Goal: Register for event/course

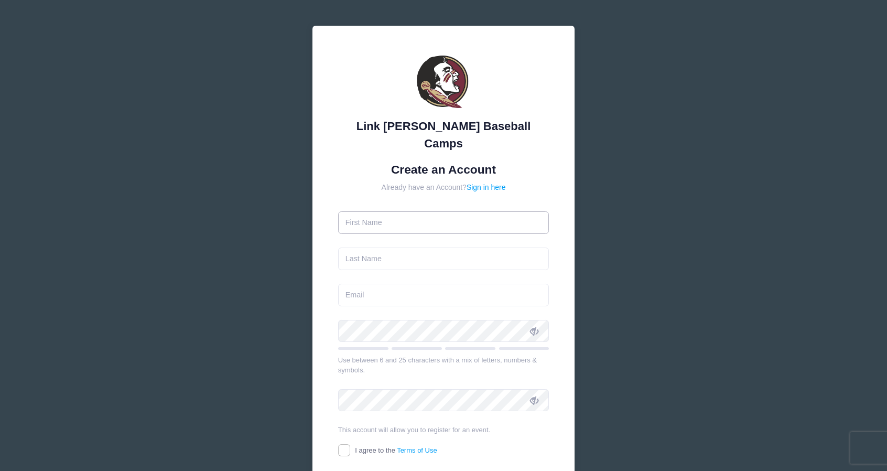
click at [389, 211] on input "text" at bounding box center [443, 222] width 211 height 23
type input "[PERSON_NAME]"
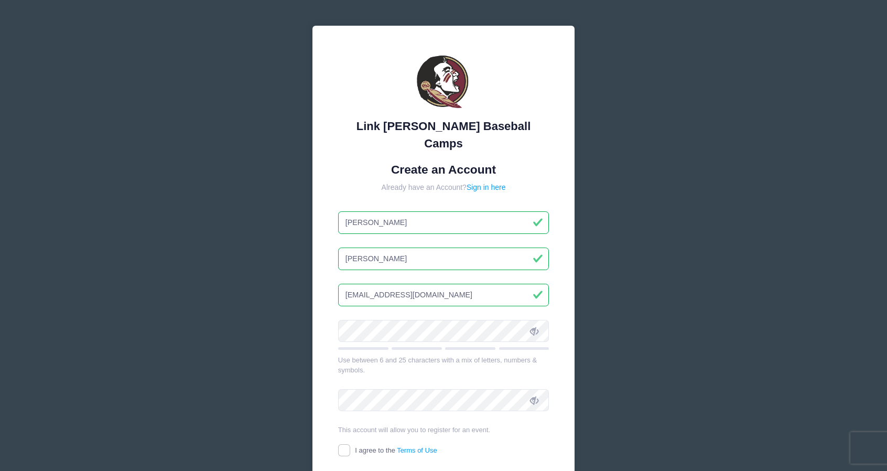
type input "[EMAIL_ADDRESS][DOMAIN_NAME]"
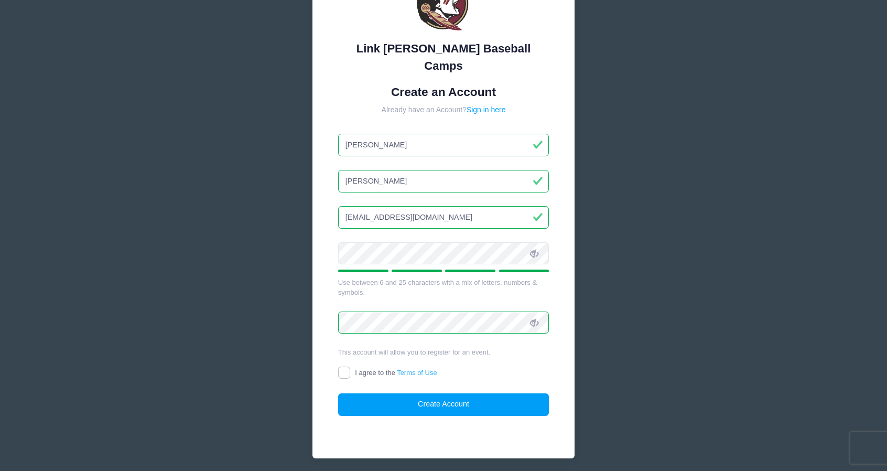
scroll to position [97, 0]
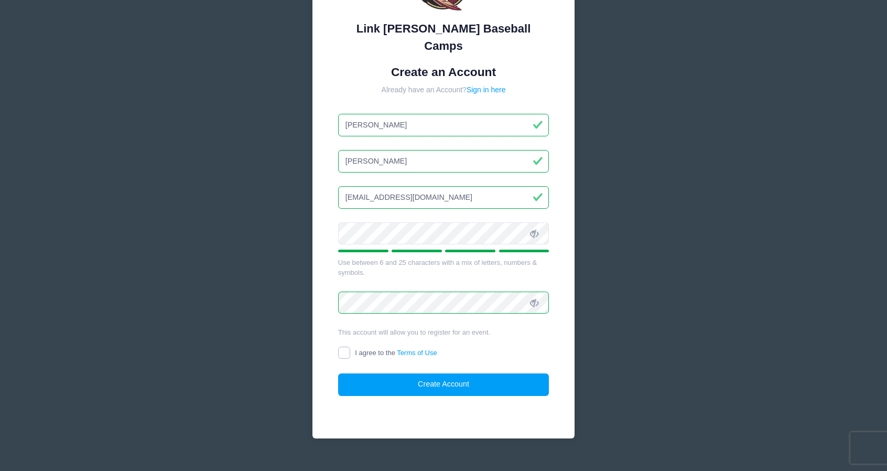
click at [346, 346] on input "I agree to the Terms of Use" at bounding box center [344, 352] width 12 height 12
checkbox input "true"
click at [451, 373] on button "Create Account" at bounding box center [443, 384] width 211 height 23
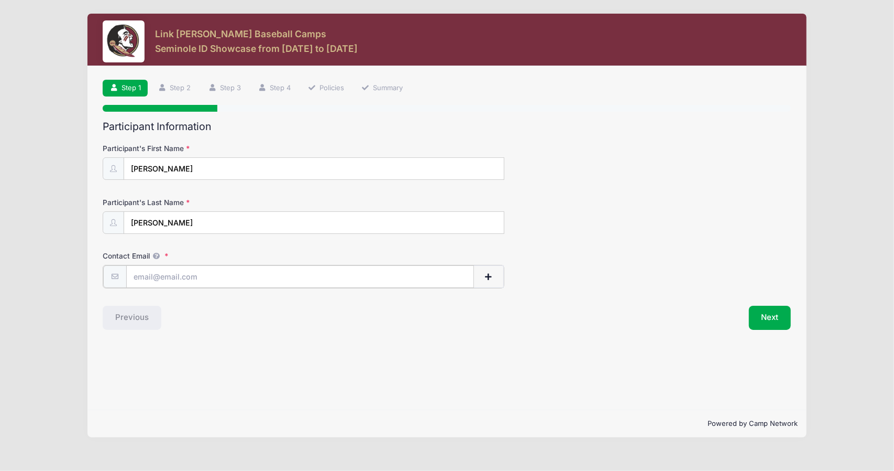
click at [200, 273] on input "Contact Email" at bounding box center [300, 276] width 348 height 23
type input "[EMAIL_ADDRESS][DOMAIN_NAME]"
click at [768, 317] on button "Next" at bounding box center [770, 316] width 42 height 24
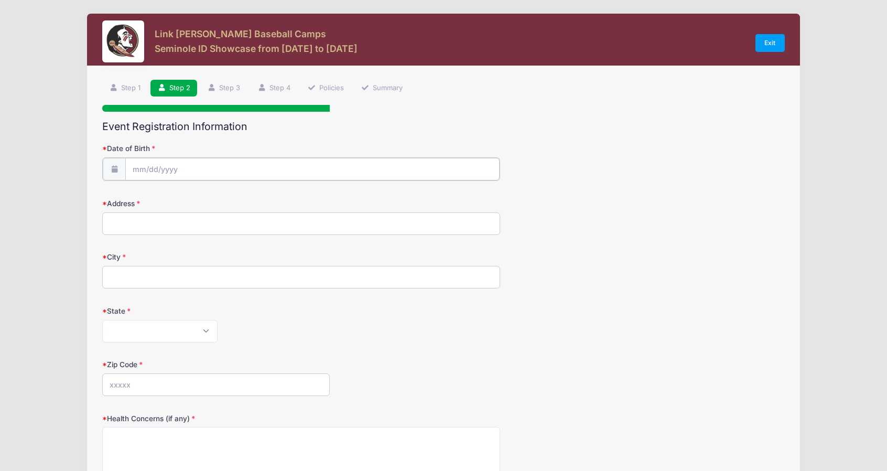
click at [172, 168] on input "Date of Birth" at bounding box center [312, 169] width 374 height 23
click at [237, 199] on span at bounding box center [236, 200] width 7 height 8
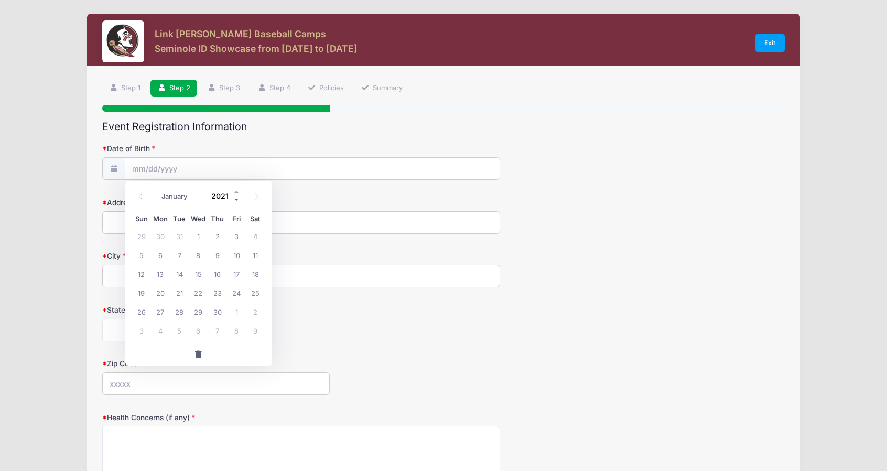
click at [237, 199] on span at bounding box center [236, 200] width 7 height 8
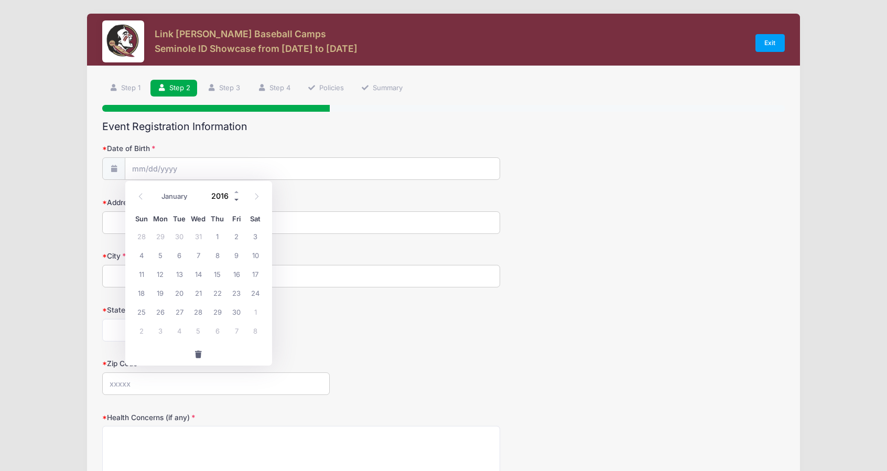
click at [237, 199] on span at bounding box center [236, 200] width 7 height 8
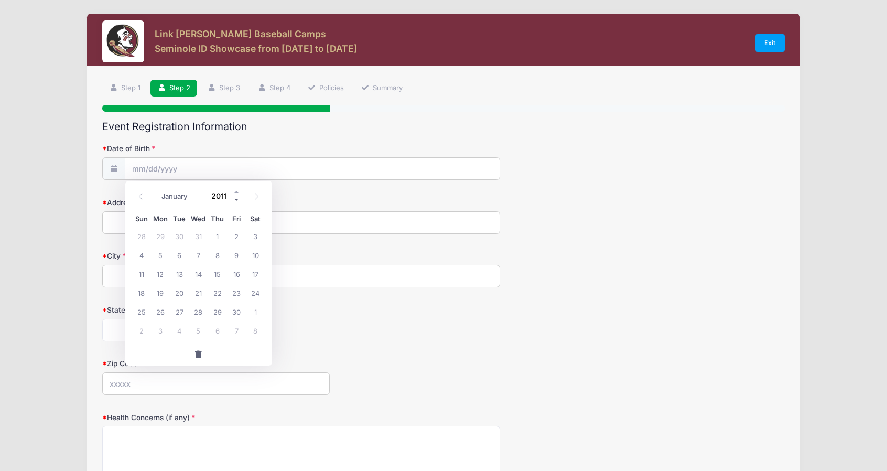
click at [237, 199] on span at bounding box center [236, 200] width 7 height 8
type input "2010"
click at [178, 197] on select "January February March April May June July August September October November De…" at bounding box center [180, 197] width 47 height 14
select select "0"
click at [157, 190] on select "January February March April May June July August September October November De…" at bounding box center [180, 197] width 47 height 14
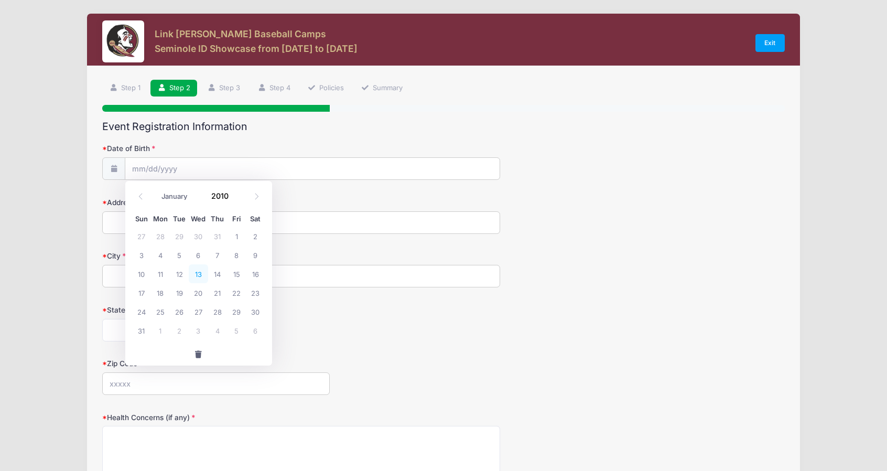
click at [198, 274] on span "13" at bounding box center [198, 273] width 19 height 19
type input "01/13/2010"
click at [166, 223] on input "Address" at bounding box center [301, 222] width 398 height 23
type input "389 Graphic Blvd"
type input "New Milford"
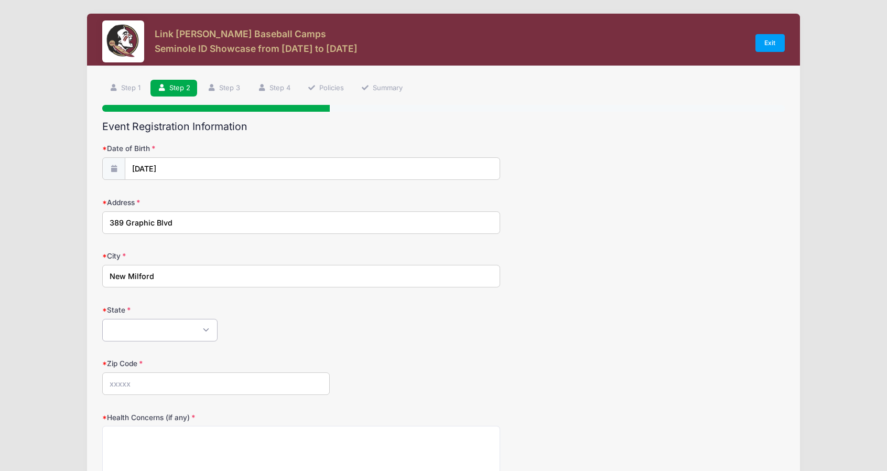
click at [202, 330] on select "Alabama Alaska American Samoa Arizona Arkansas Armed Forces Africa Armed Forces…" at bounding box center [159, 330] width 115 height 23
select select "NJ"
click at [102, 319] on select "Alabama Alaska American Samoa Arizona Arkansas Armed Forces Africa Armed Forces…" at bounding box center [159, 330] width 115 height 23
click at [163, 382] on input "Zip Code" at bounding box center [215, 383] width 227 height 23
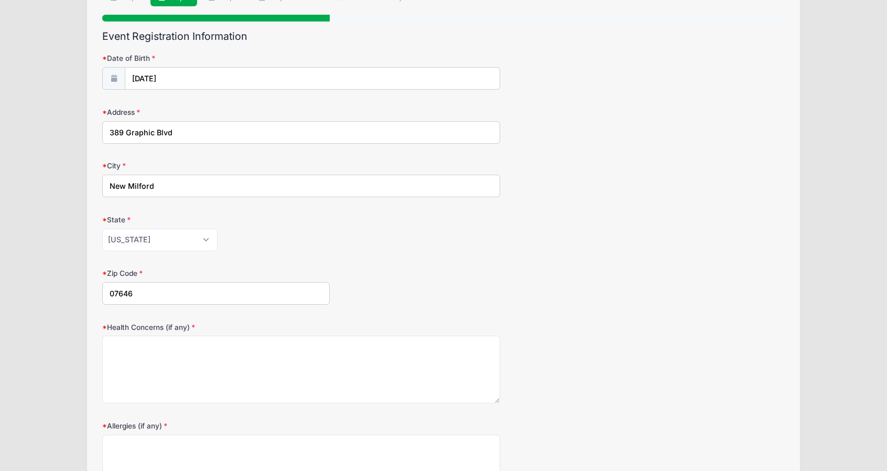
scroll to position [157, 0]
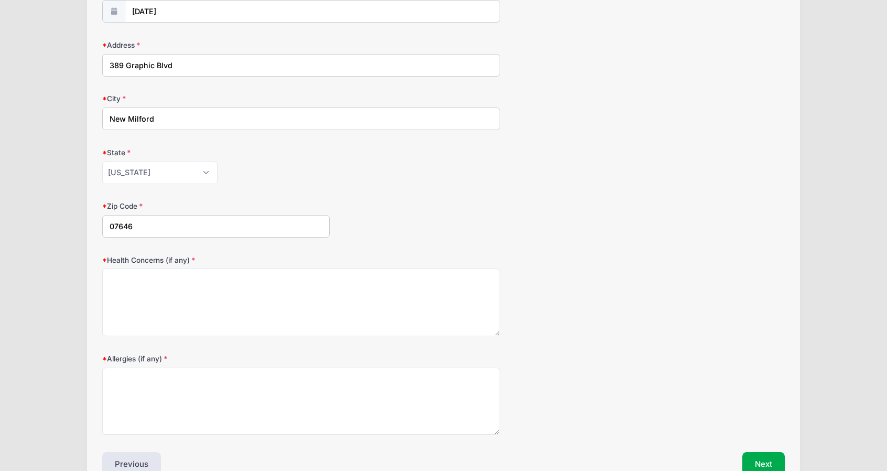
type input "07646"
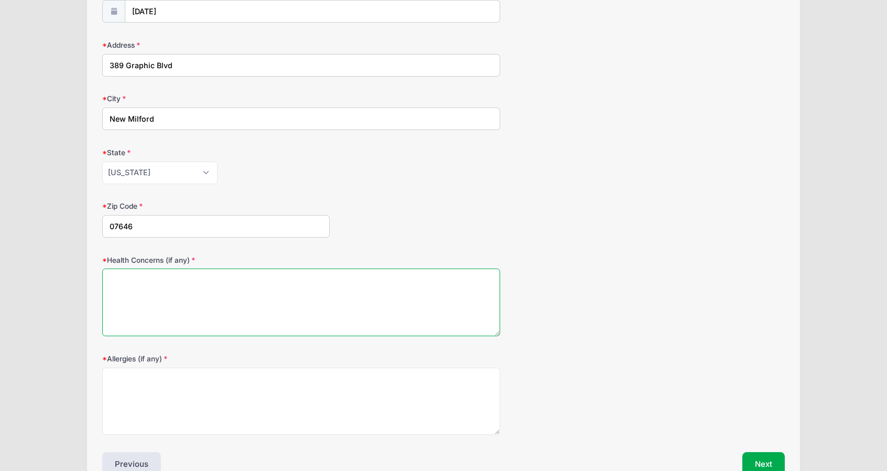
click at [155, 276] on textarea "Health Concerns (if any)" at bounding box center [301, 302] width 398 height 68
type textarea "N/A"
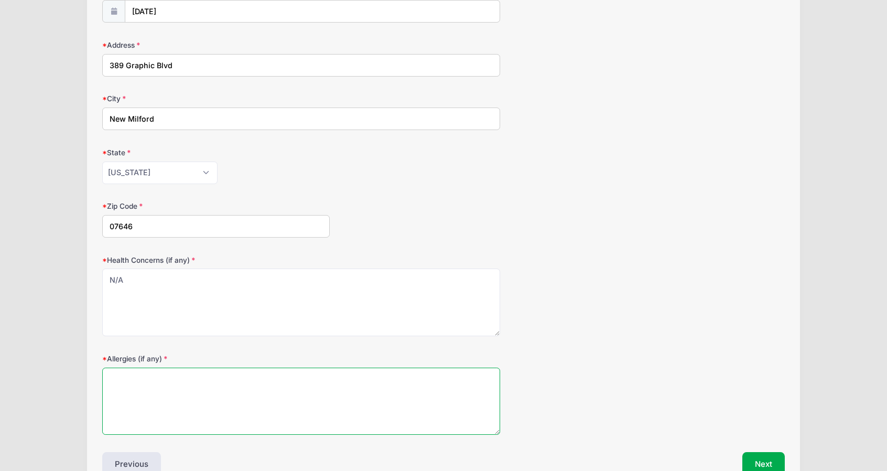
click at [171, 388] on textarea "Allergies (if any)" at bounding box center [301, 401] width 398 height 68
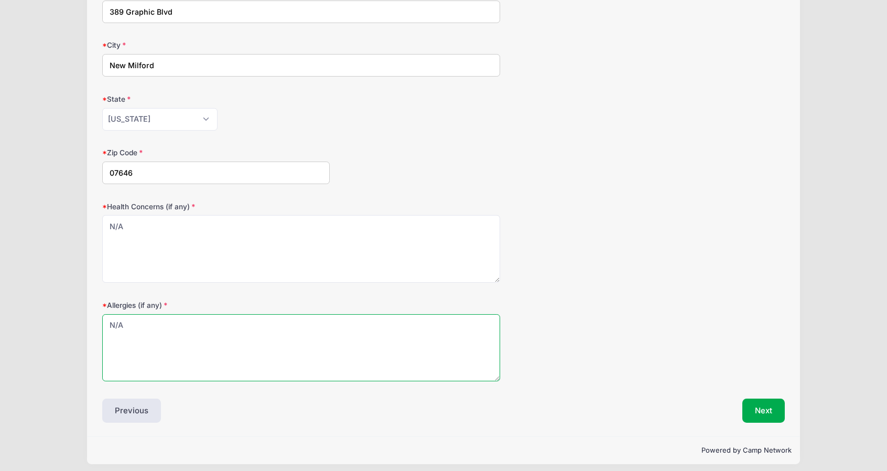
scroll to position [214, 0]
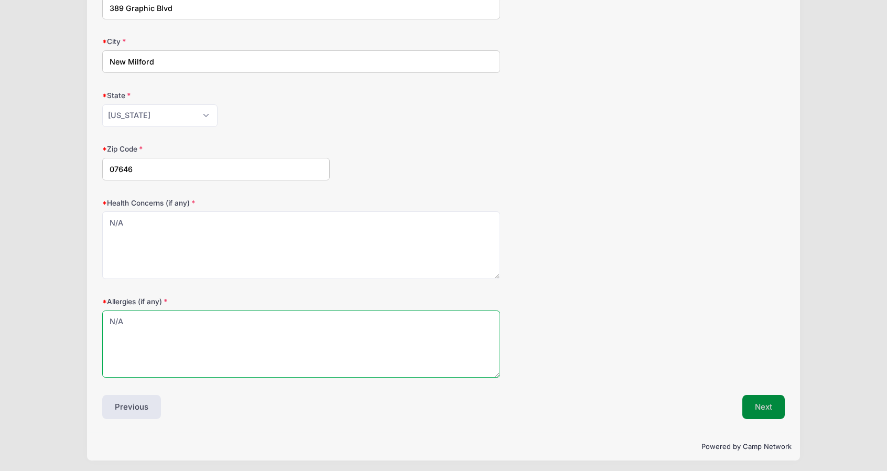
type textarea "N/A"
click at [763, 403] on button "Next" at bounding box center [763, 407] width 42 height 24
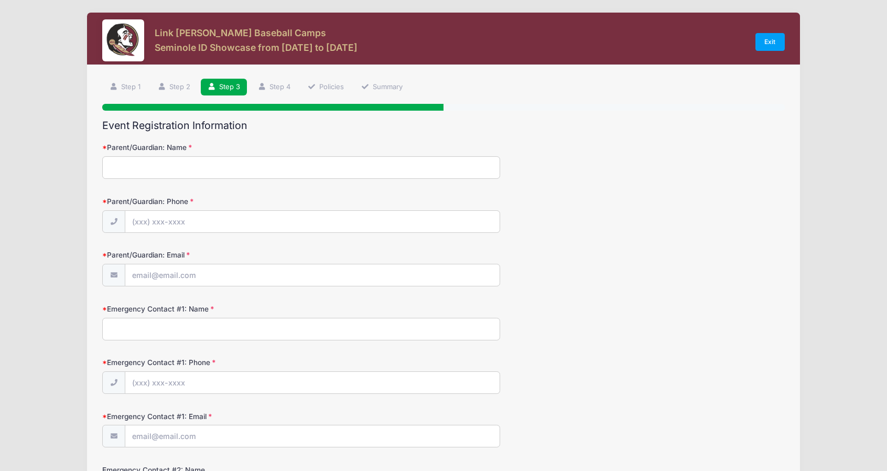
scroll to position [0, 0]
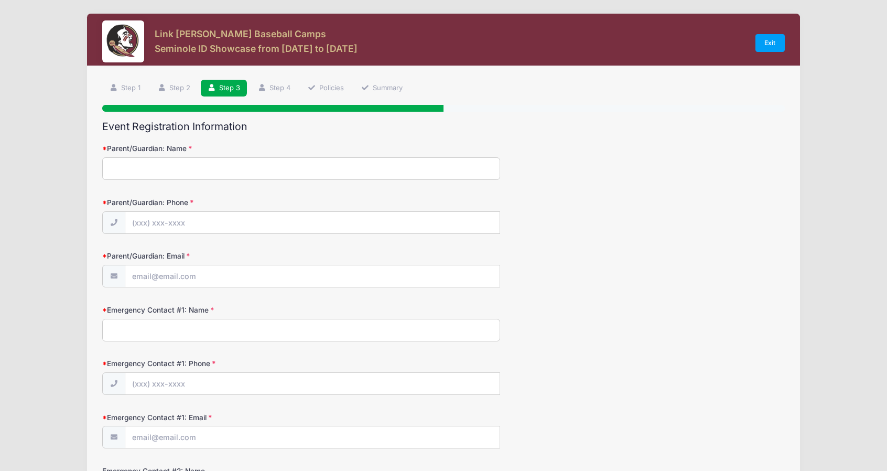
click at [151, 165] on input "Parent/Guardian: Name" at bounding box center [301, 168] width 398 height 23
type input "Ray Vega"
click at [188, 215] on input "Parent/Guardian: Phone" at bounding box center [312, 223] width 374 height 23
type input "(201) 674-0798"
click at [191, 276] on input "Parent/Guardian: Email" at bounding box center [312, 276] width 374 height 23
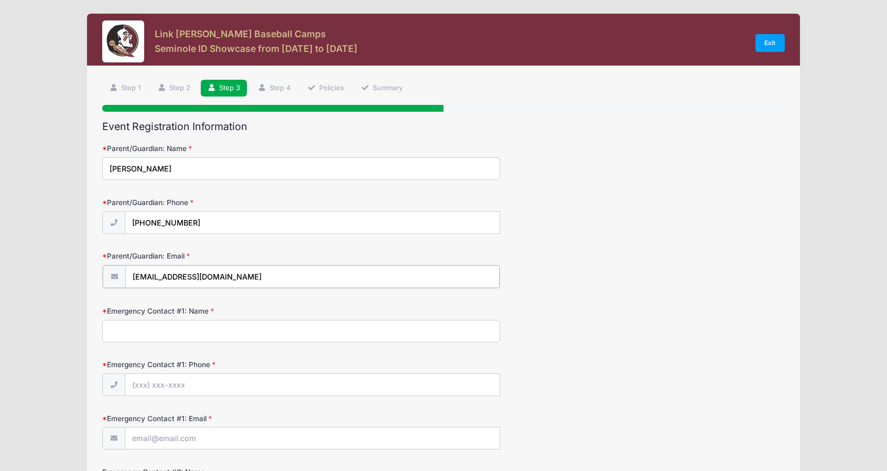
type input "[EMAIL_ADDRESS][DOMAIN_NAME]"
click at [188, 324] on input "Emergency Contact #1: Name" at bounding box center [301, 330] width 398 height 23
type input "Krupa Patel"
click at [187, 377] on input "Emergency Contact #1: Phone" at bounding box center [312, 384] width 374 height 23
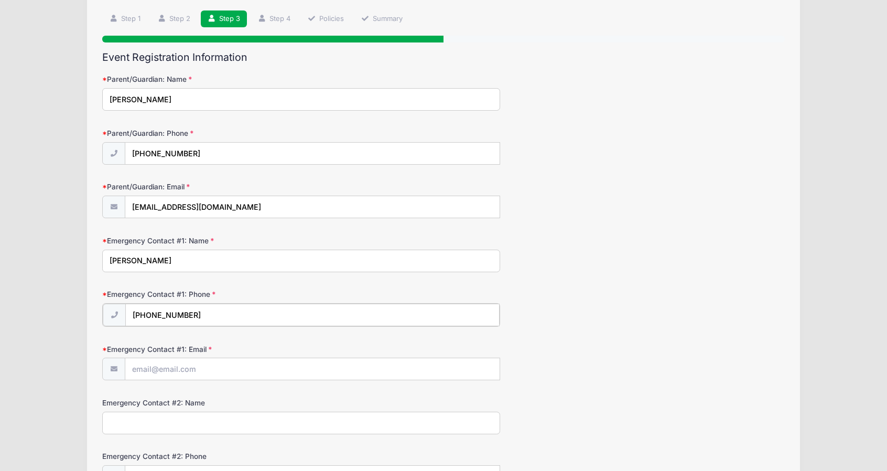
scroll to position [105, 0]
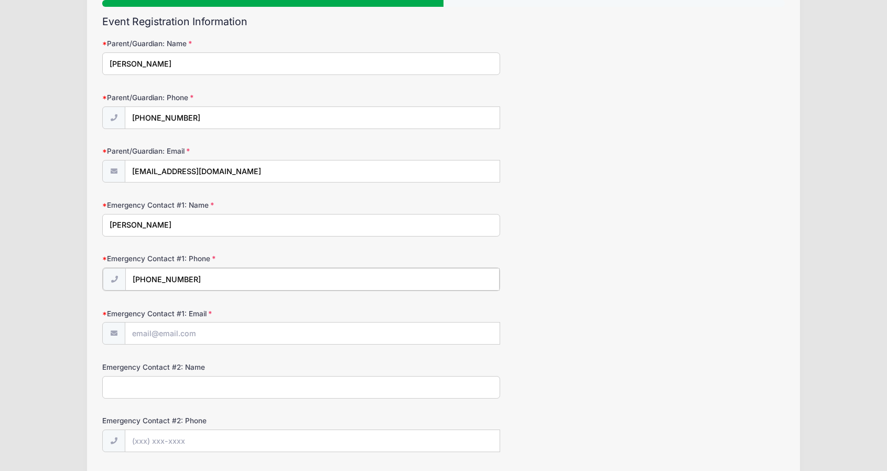
type input "(201) 803-7890"
click at [194, 333] on input "Emergency Contact #1: Email" at bounding box center [312, 332] width 374 height 23
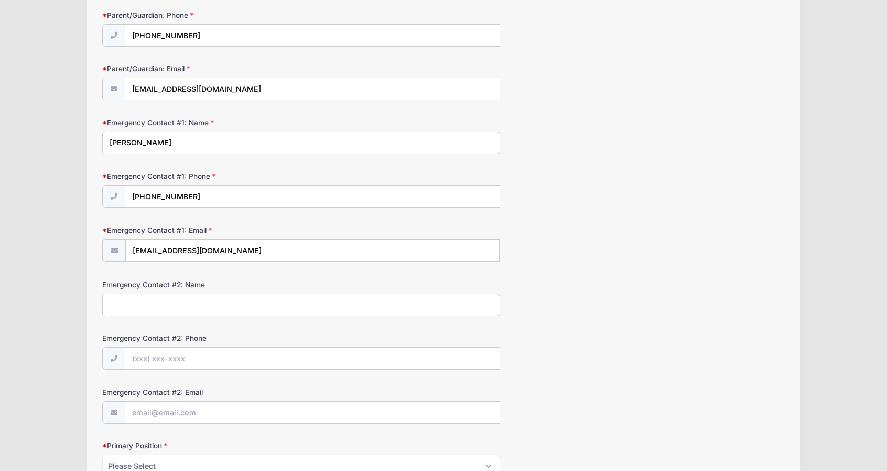
scroll to position [210, 0]
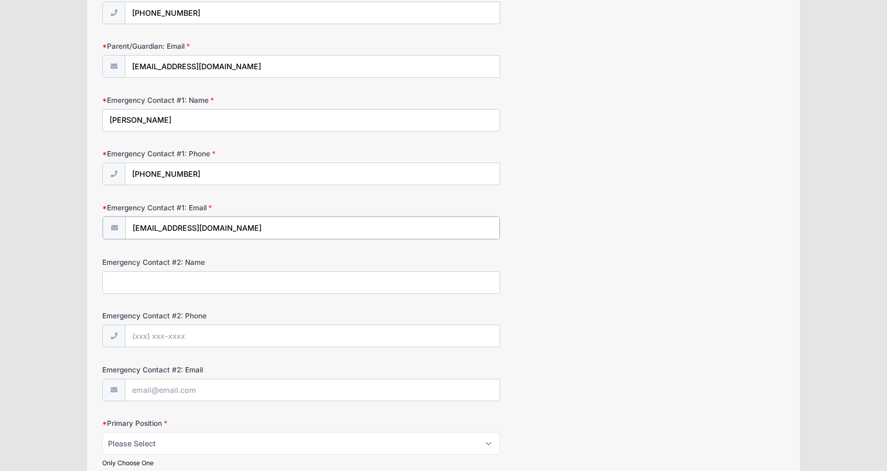
type input "[EMAIL_ADDRESS][DOMAIN_NAME]"
click at [241, 280] on input "Emergency Contact #2: Name" at bounding box center [301, 281] width 398 height 23
click at [610, 279] on div "Emergency Contact #2: Name" at bounding box center [443, 274] width 682 height 37
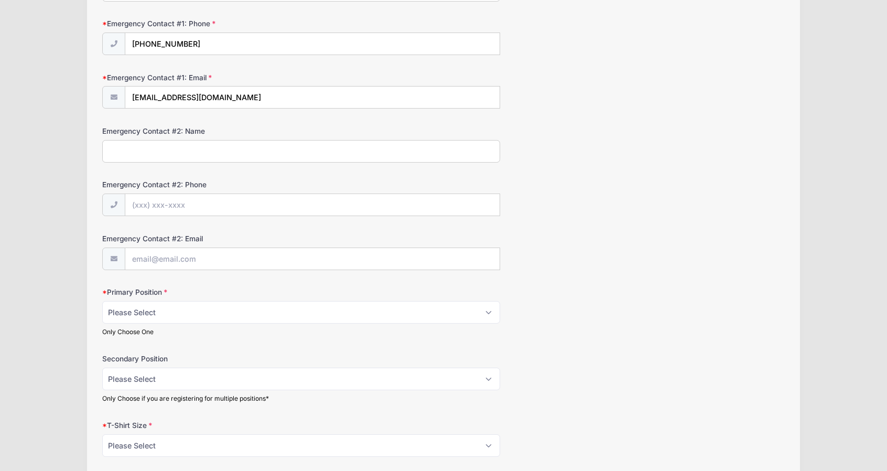
scroll to position [367, 0]
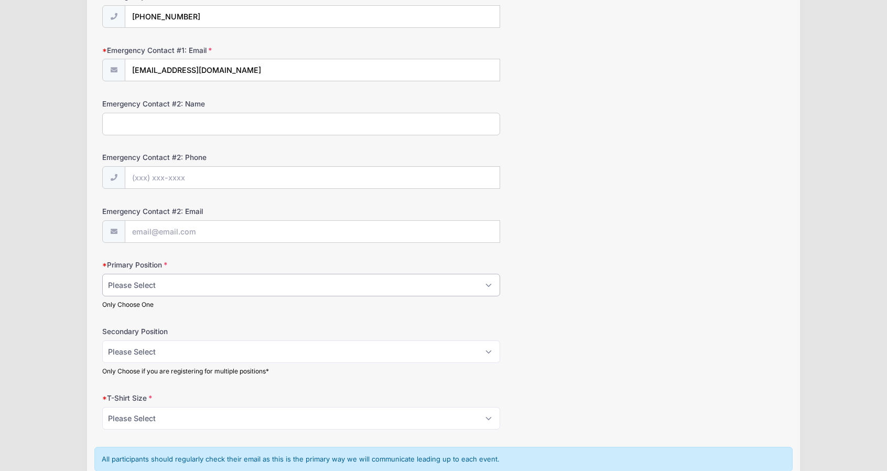
click at [159, 286] on select "Please Select RHP LHP C 1B 2B 3B SS OF" at bounding box center [301, 285] width 398 height 23
select select "SS"
click at [102, 274] on select "Please Select RHP LHP C 1B 2B 3B SS OF" at bounding box center [301, 285] width 398 height 23
click at [174, 354] on select "Please Select RHP LHP C 1B 2B 3B SS OF" at bounding box center [301, 351] width 398 height 23
select select "OF"
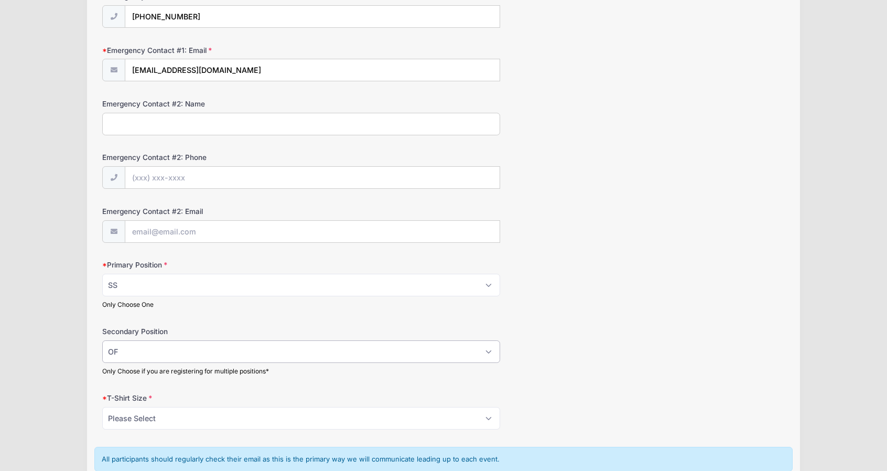
click at [102, 340] on select "Please Select RHP LHP C 1B 2B 3B SS OF" at bounding box center [301, 351] width 398 height 23
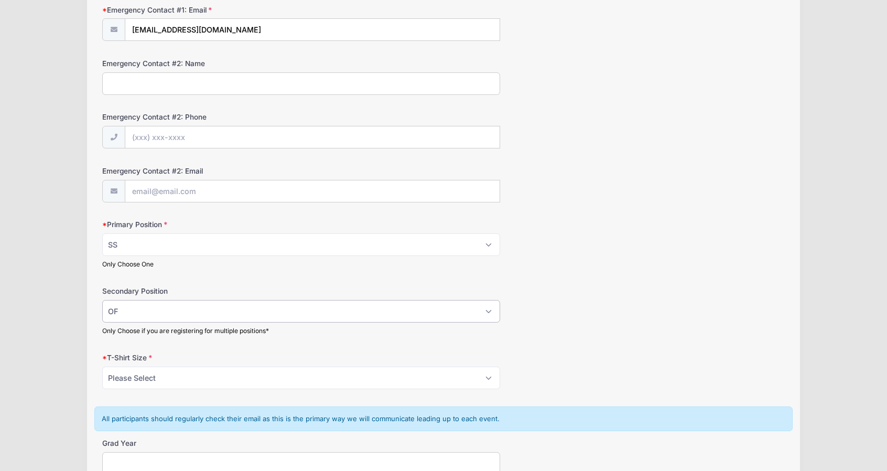
scroll to position [472, 0]
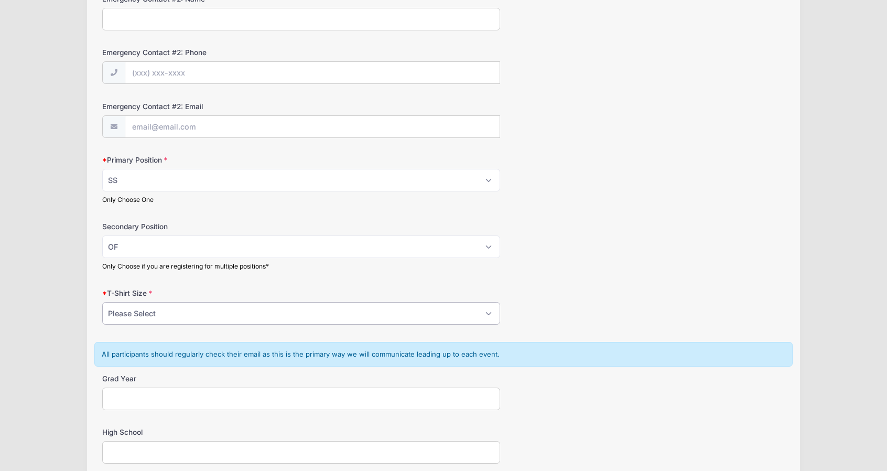
click at [198, 311] on select "Please Select YS YM YL YXL S M L XL XXL" at bounding box center [301, 313] width 398 height 23
select select "M"
click at [102, 302] on select "Please Select YS YM YL YXL S M L XL XXL" at bounding box center [301, 313] width 398 height 23
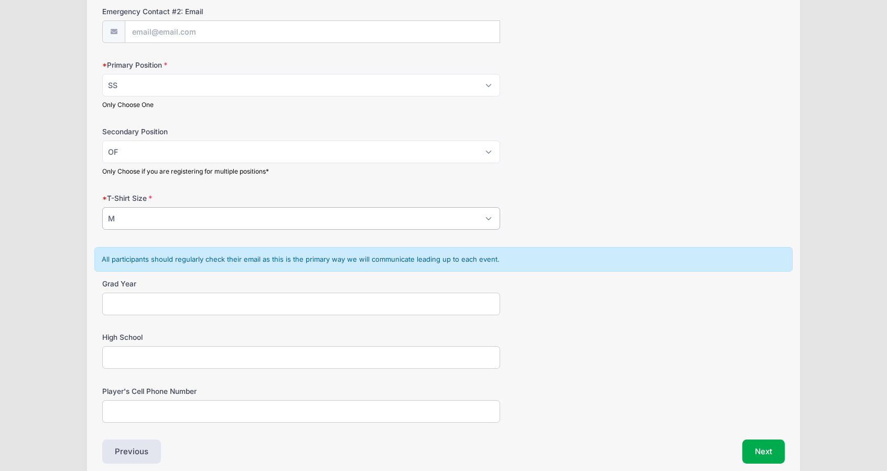
scroll to position [576, 0]
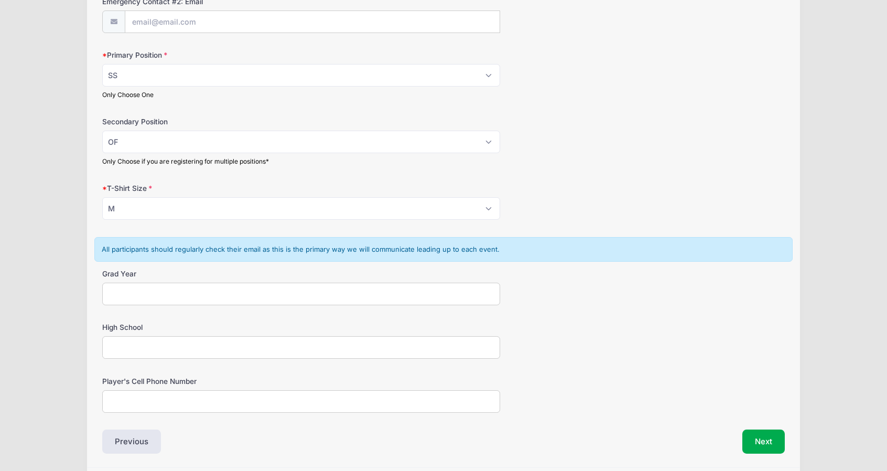
click at [148, 287] on input "Grad Year" at bounding box center [301, 293] width 398 height 23
type input "2028"
click at [175, 353] on input "High School" at bounding box center [301, 347] width 398 height 23
type input "Bergen Catholic"
click at [149, 396] on input "Player's Cell Phone Number" at bounding box center [301, 401] width 398 height 23
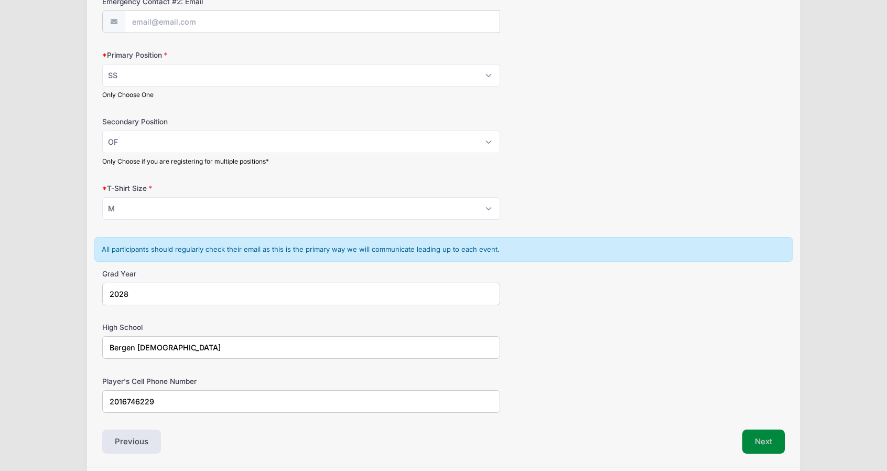
type input "2016746229"
click at [758, 438] on button "Next" at bounding box center [763, 441] width 42 height 24
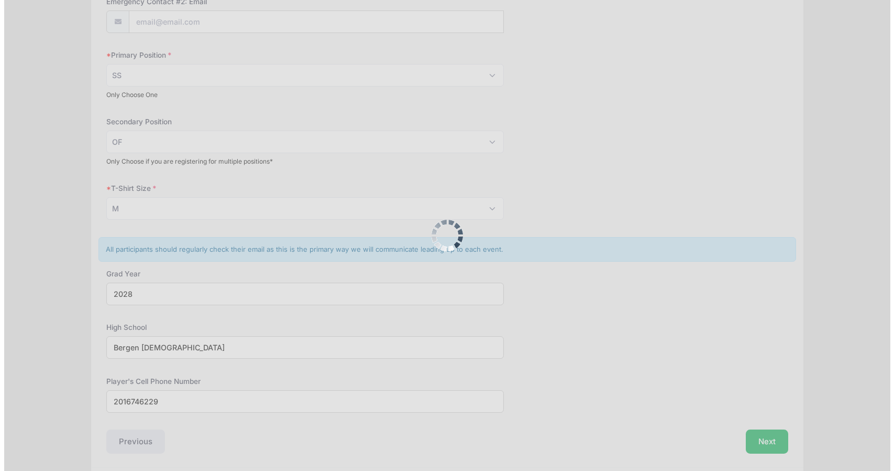
scroll to position [0, 0]
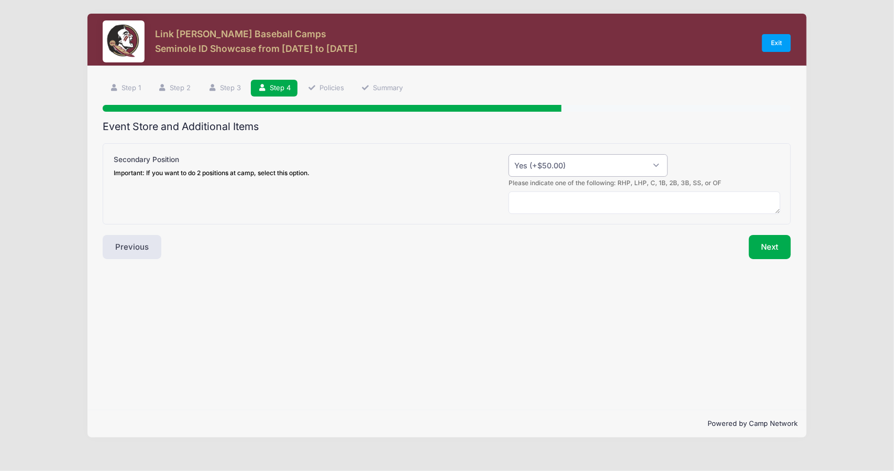
click at [605, 166] on select "Please Select Yes (+$50.00) No" at bounding box center [588, 165] width 159 height 23
click at [509, 154] on select "Please Select Yes (+$50.00) No" at bounding box center [588, 165] width 159 height 23
click at [572, 199] on textarea at bounding box center [645, 202] width 272 height 23
type textarea "OF"
click at [767, 251] on button "Next" at bounding box center [770, 247] width 42 height 24
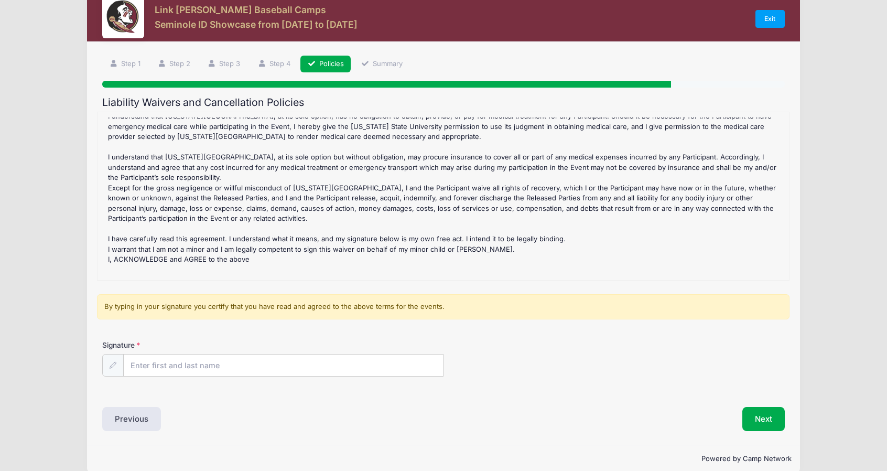
scroll to position [38, 0]
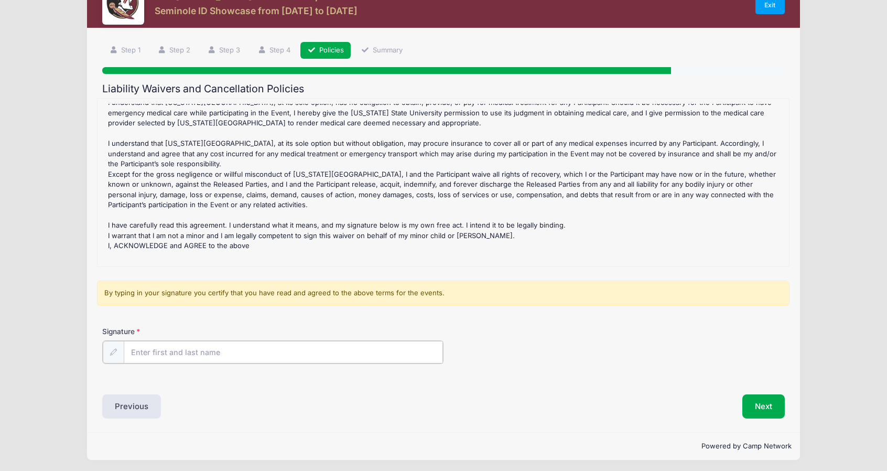
click at [199, 351] on input "Signature" at bounding box center [283, 352] width 319 height 23
click at [144, 349] on input "RayVega" at bounding box center [283, 352] width 319 height 23
type input "Ray Vega"
click at [758, 401] on button "Next" at bounding box center [763, 405] width 42 height 24
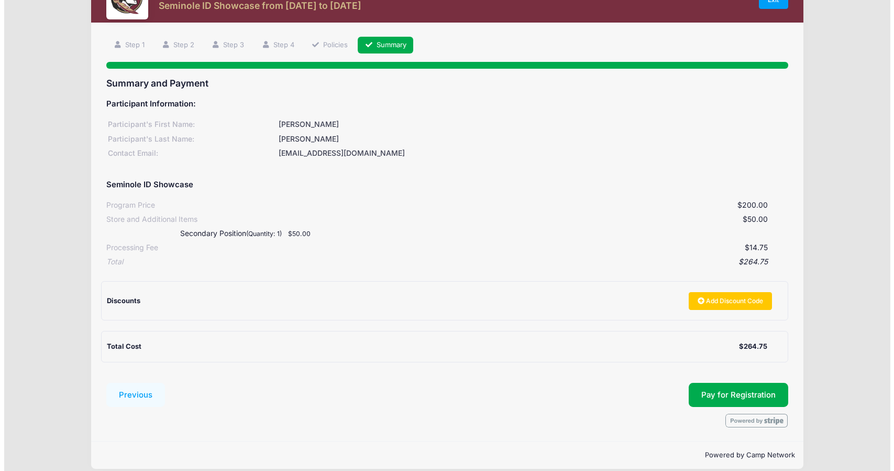
scroll to position [53, 0]
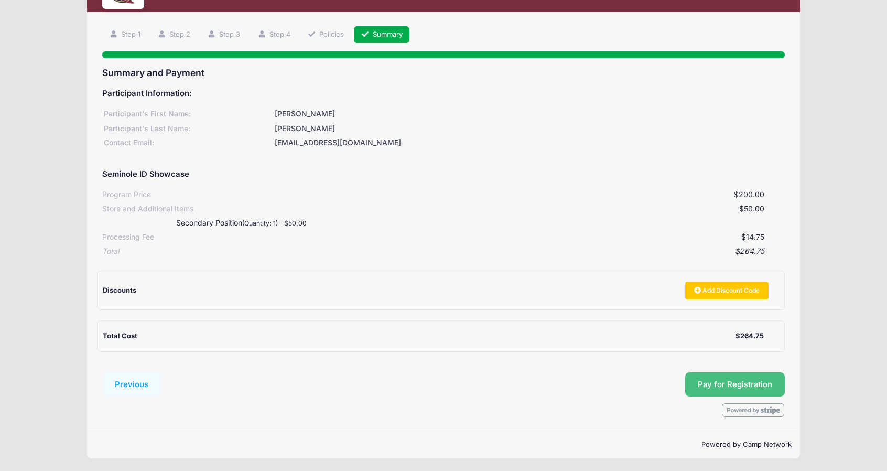
click at [732, 381] on button "Pay for Registration" at bounding box center [735, 384] width 100 height 24
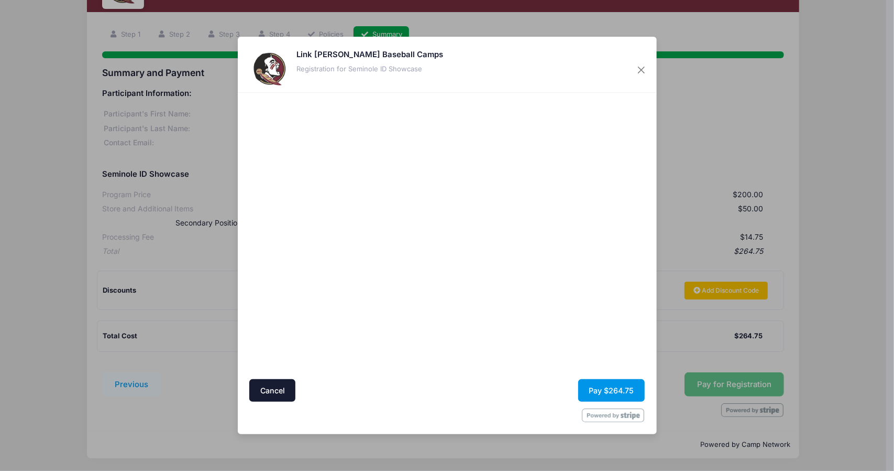
click at [613, 391] on button "Pay $264.75" at bounding box center [612, 390] width 67 height 23
